Goal: Information Seeking & Learning: Learn about a topic

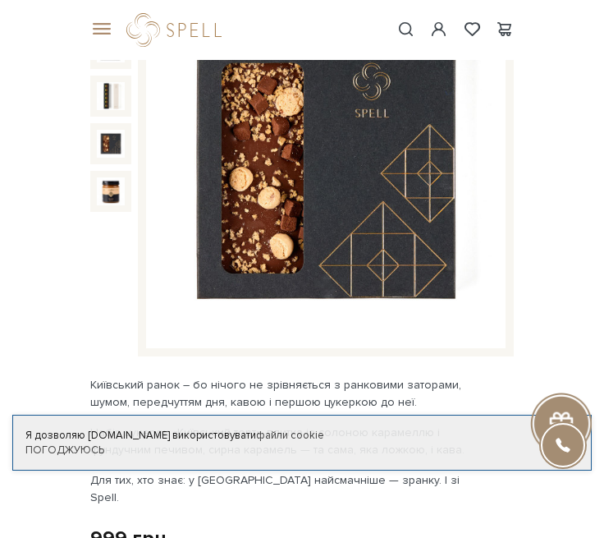
click at [109, 187] on img at bounding box center [111, 191] width 28 height 28
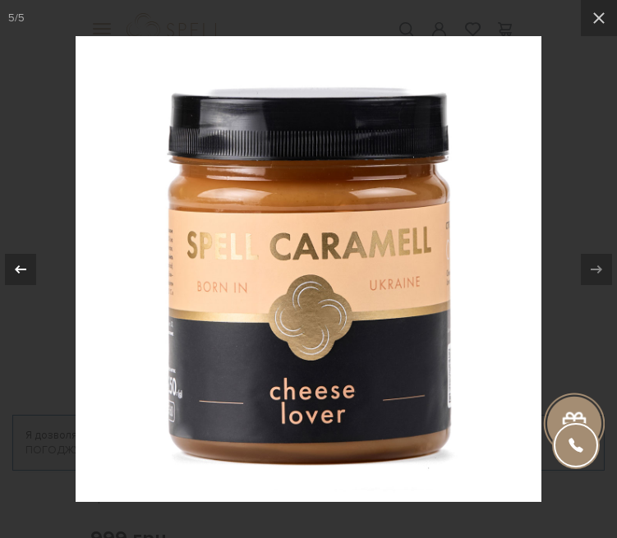
click at [48, 273] on button at bounding box center [28, 269] width 57 height 82
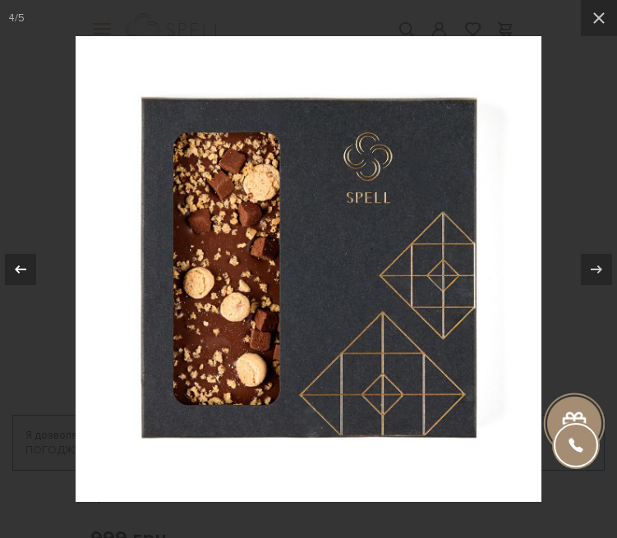
click at [48, 273] on button at bounding box center [28, 269] width 57 height 82
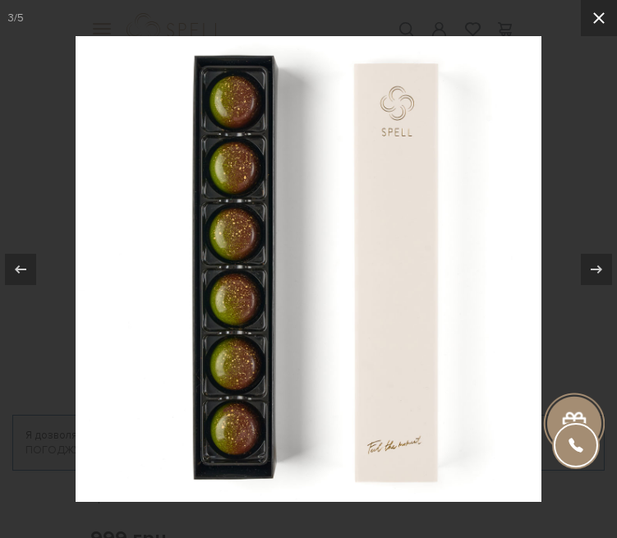
click at [603, 23] on button at bounding box center [598, 18] width 36 height 36
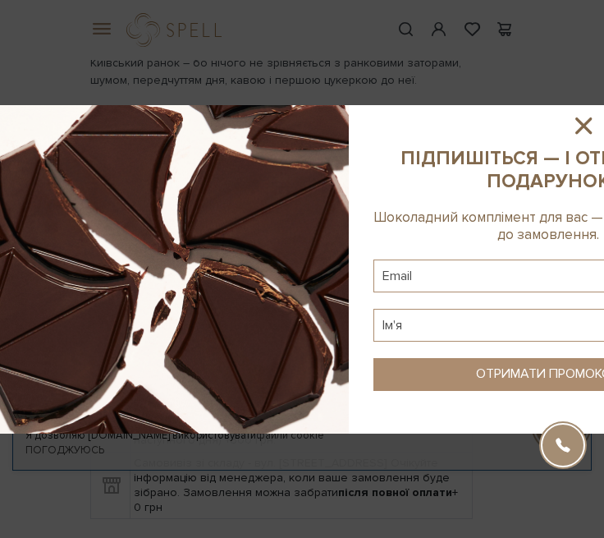
scroll to position [511, 0]
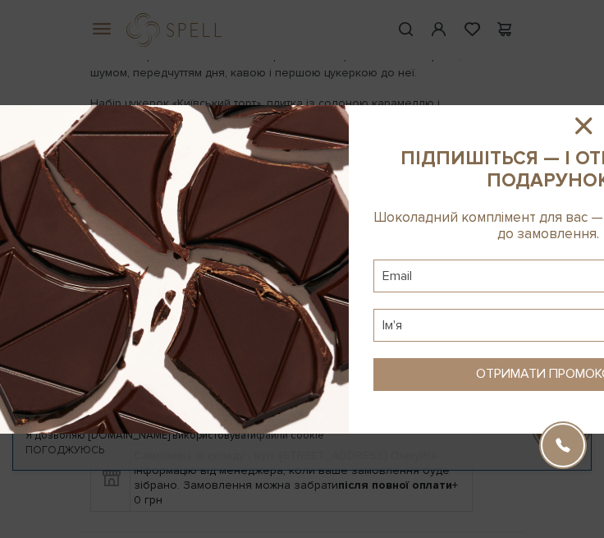
click at [589, 121] on icon at bounding box center [584, 126] width 28 height 28
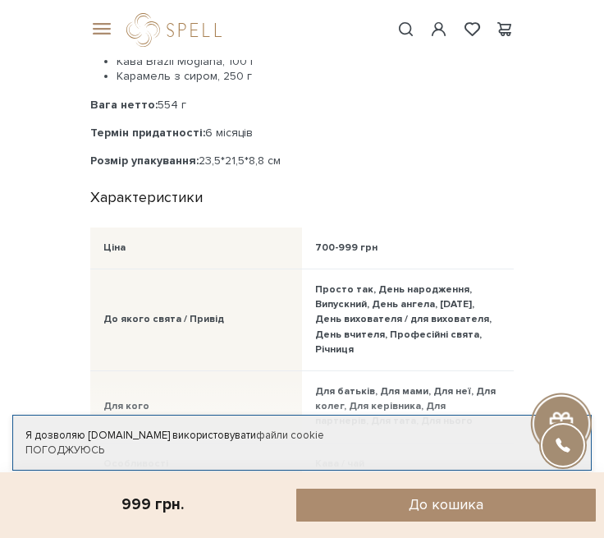
scroll to position [0, 0]
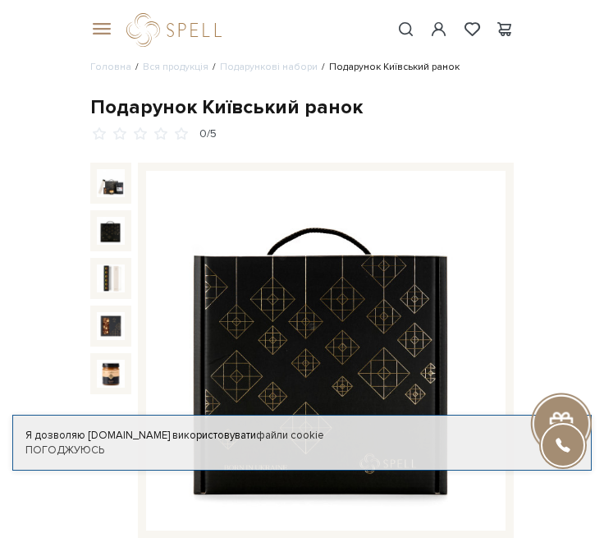
click at [112, 230] on img at bounding box center [111, 231] width 28 height 28
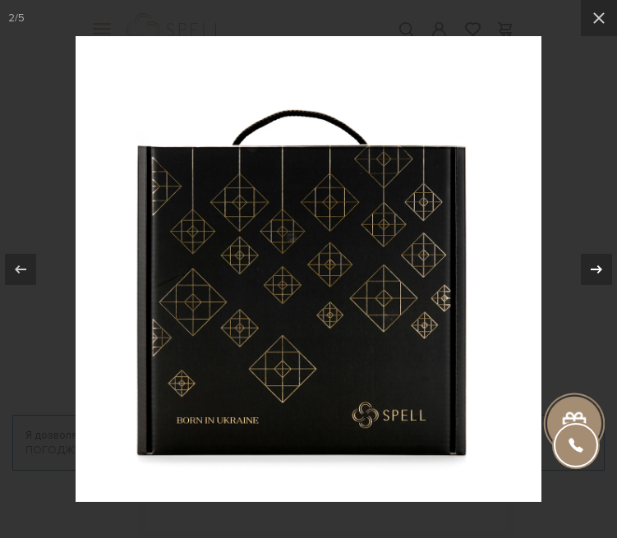
click at [603, 264] on div at bounding box center [595, 269] width 31 height 31
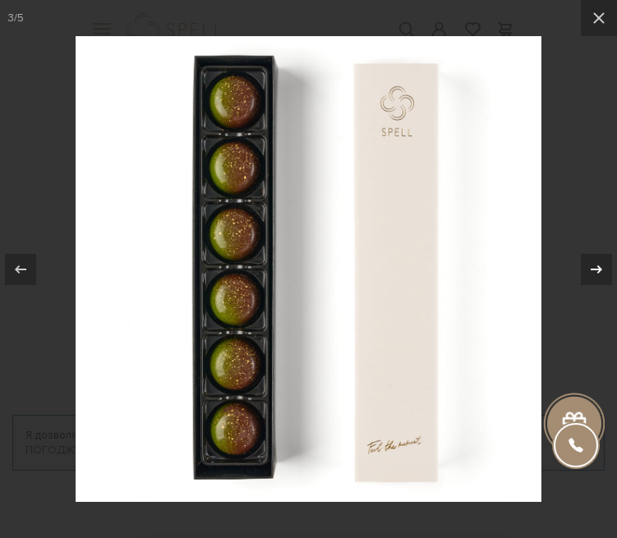
click at [603, 264] on div at bounding box center [595, 269] width 31 height 31
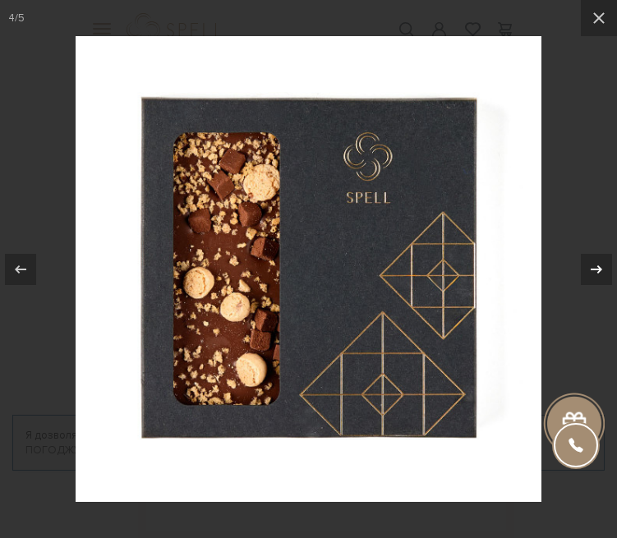
click at [603, 266] on icon at bounding box center [596, 269] width 20 height 20
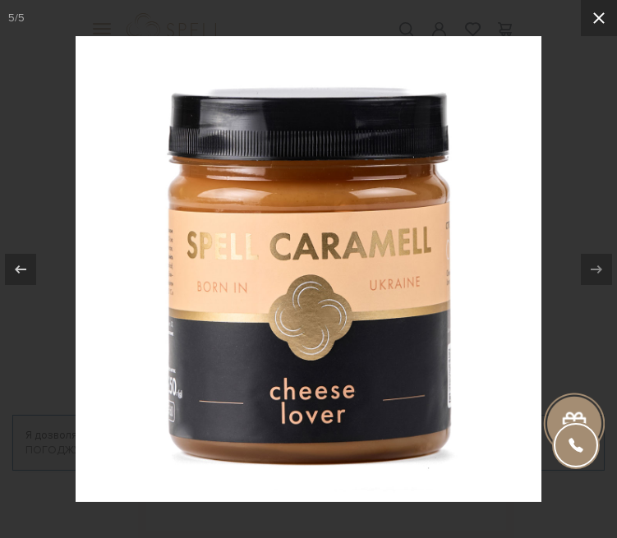
click at [594, 21] on icon at bounding box center [599, 18] width 20 height 20
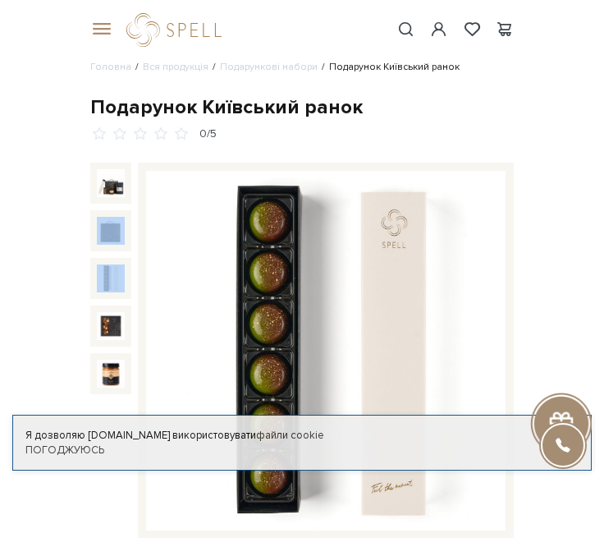
drag, startPoint x: 108, startPoint y: 251, endPoint x: 106, endPoint y: 265, distance: 14.2
click at [106, 265] on div at bounding box center [110, 351] width 41 height 376
click at [122, 290] on img at bounding box center [111, 278] width 28 height 28
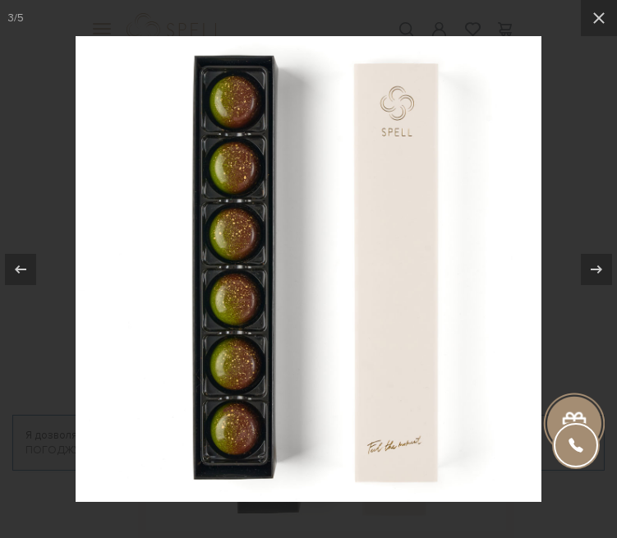
click at [121, 303] on img at bounding box center [308, 268] width 465 height 465
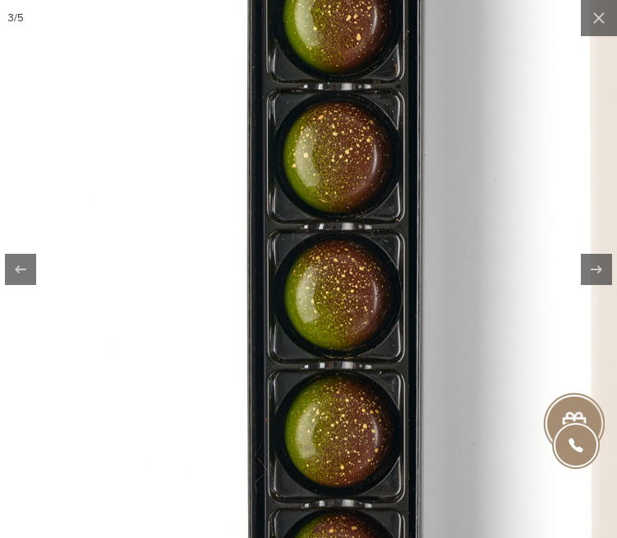
click at [67, 257] on img at bounding box center [492, 230] width 985 height 985
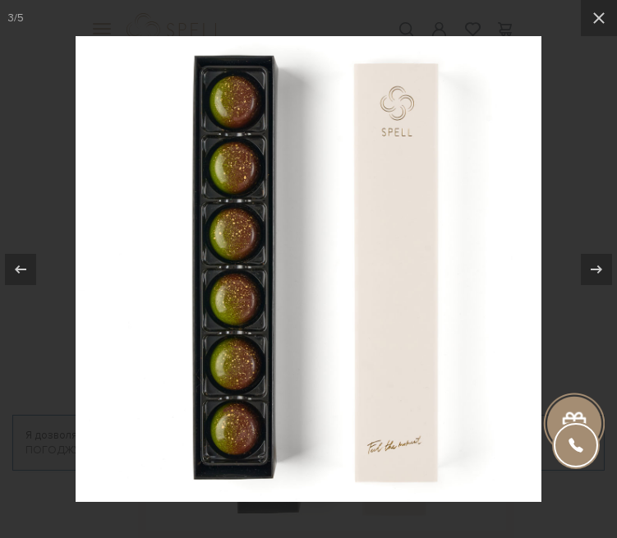
click at [66, 259] on div at bounding box center [308, 269] width 617 height 538
click at [44, 228] on button at bounding box center [28, 269] width 57 height 82
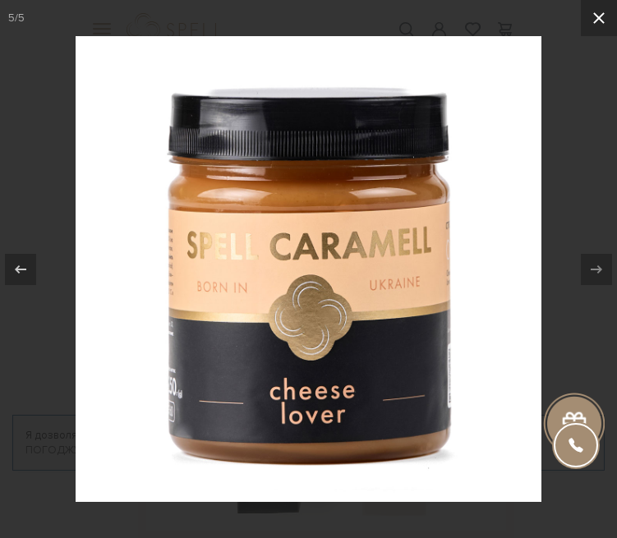
click at [596, 30] on button at bounding box center [598, 18] width 36 height 36
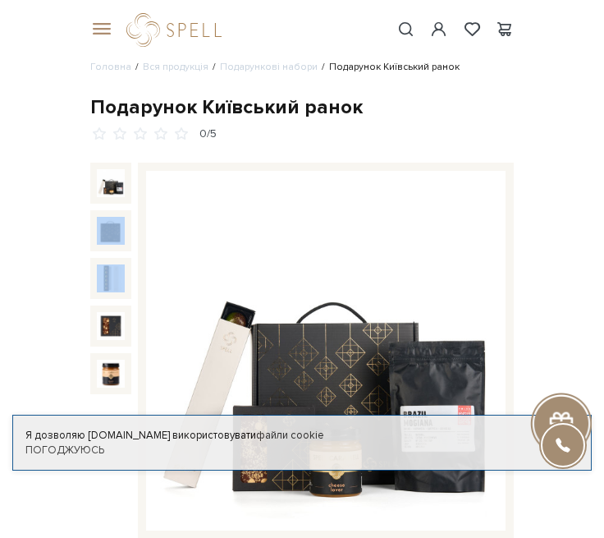
click at [119, 190] on img at bounding box center [111, 183] width 28 height 28
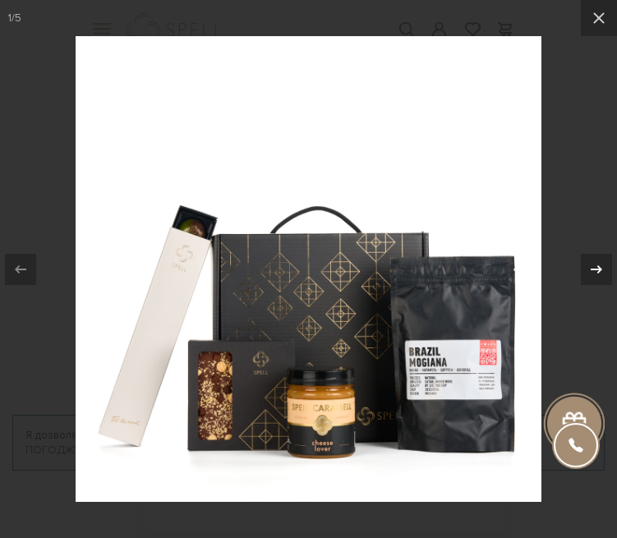
click at [600, 269] on icon at bounding box center [595, 268] width 11 height 8
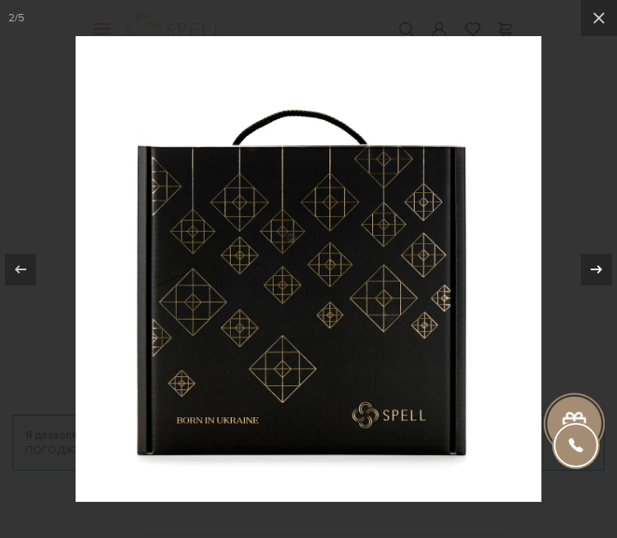
click at [600, 268] on icon at bounding box center [595, 268] width 11 height 8
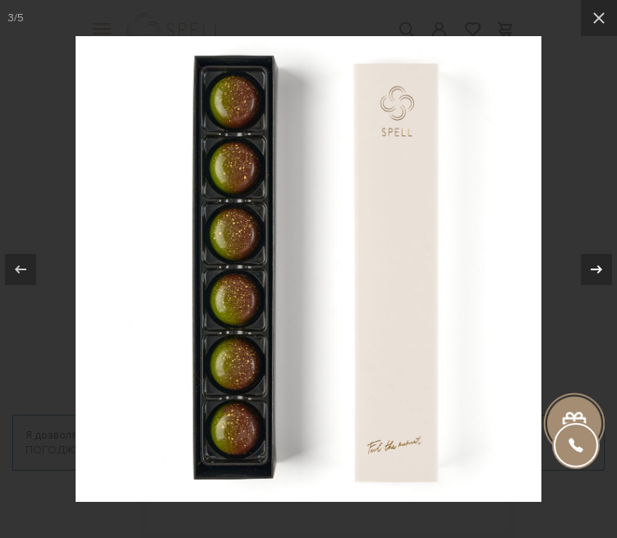
click at [600, 268] on icon at bounding box center [595, 268] width 11 height 8
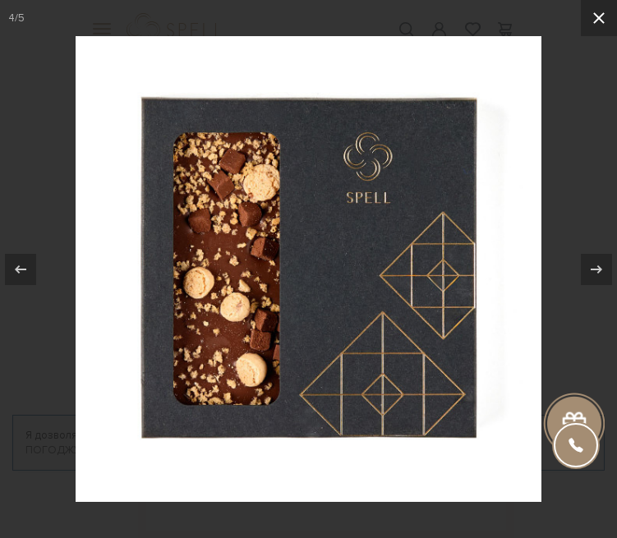
click at [603, 28] on button at bounding box center [598, 18] width 36 height 36
